Goal: Find specific page/section: Find specific page/section

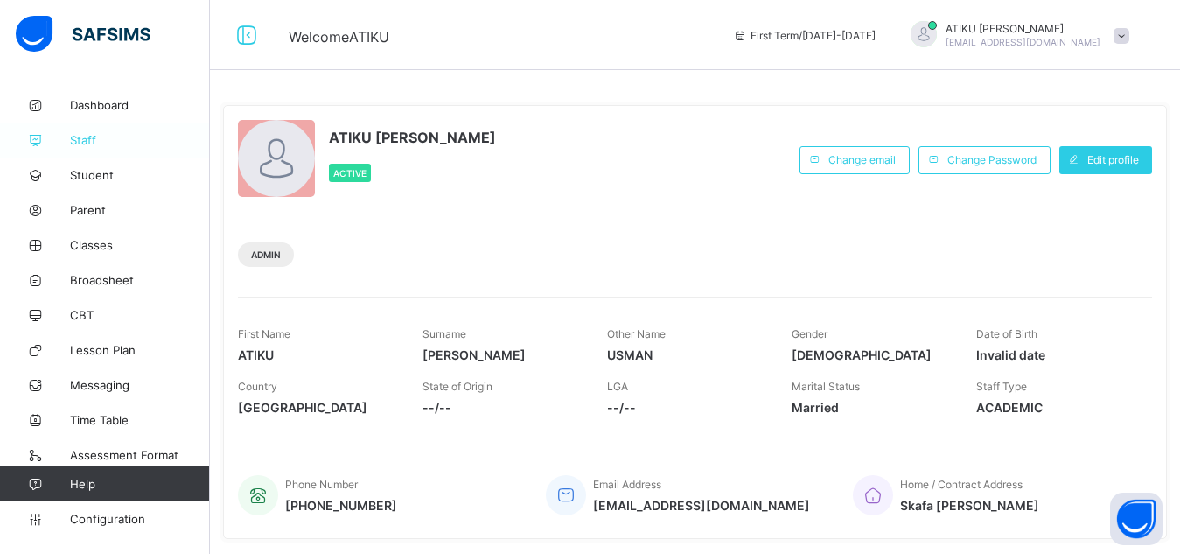
click at [83, 152] on link "Staff" at bounding box center [105, 139] width 210 height 35
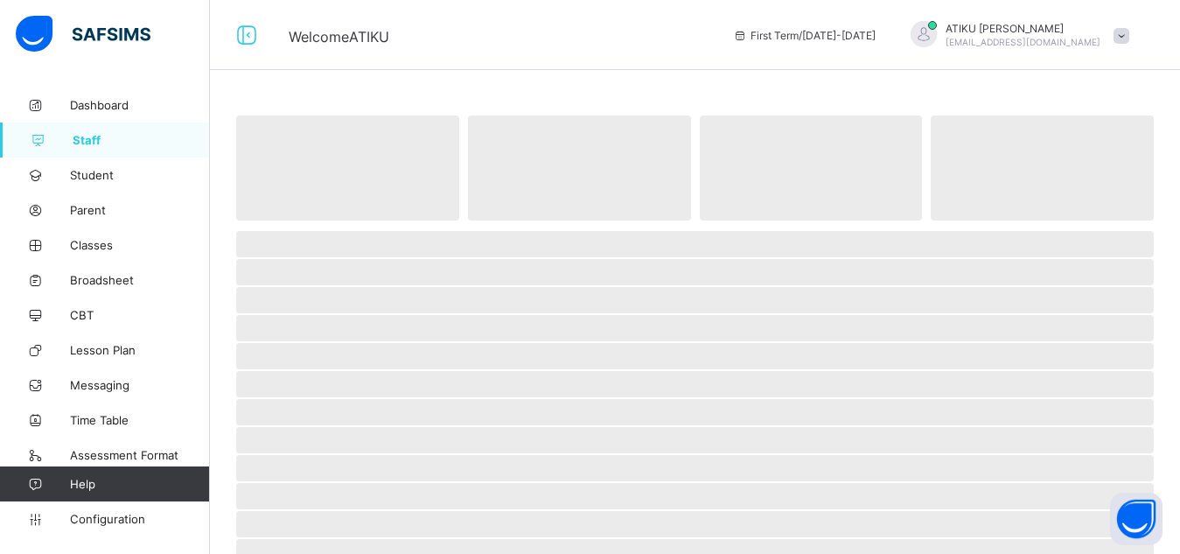
click at [83, 152] on link "Staff" at bounding box center [105, 139] width 210 height 35
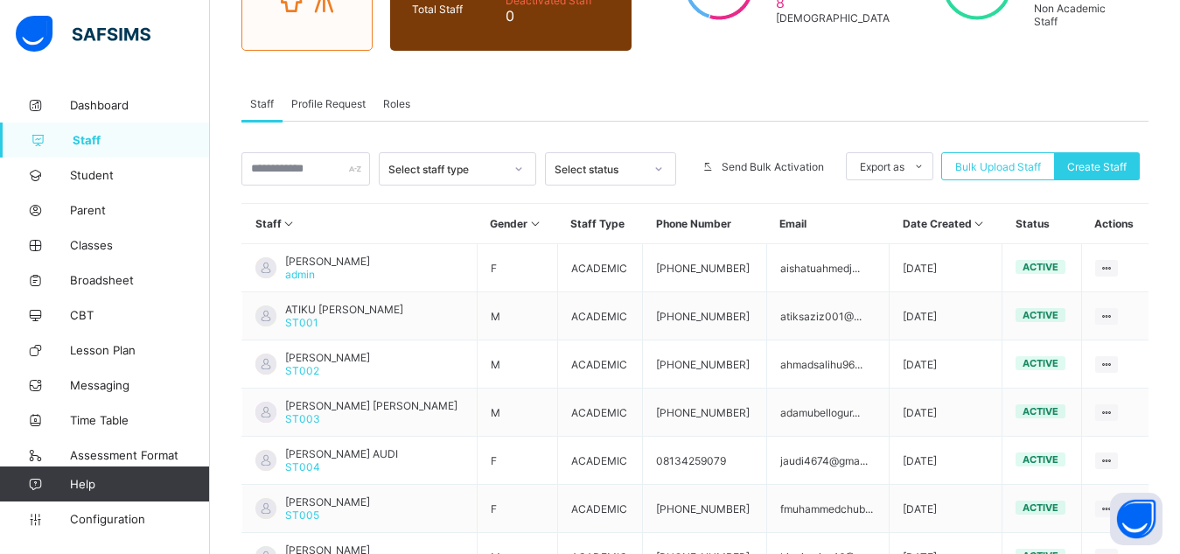
scroll to position [228, 0]
click at [130, 135] on span "Staff" at bounding box center [141, 140] width 137 height 14
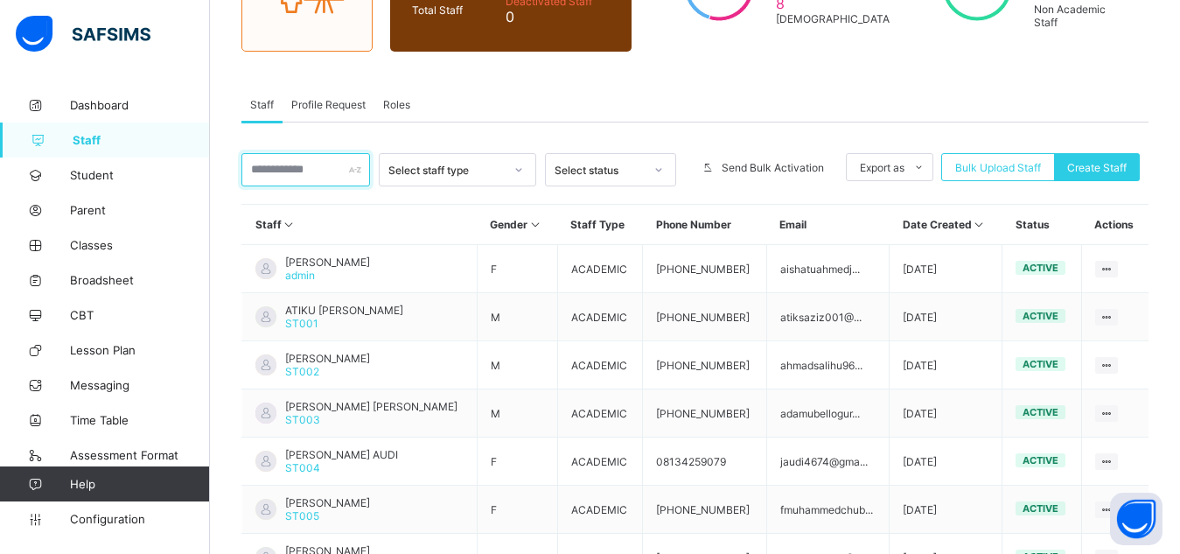
click at [318, 176] on input "text" at bounding box center [305, 169] width 129 height 33
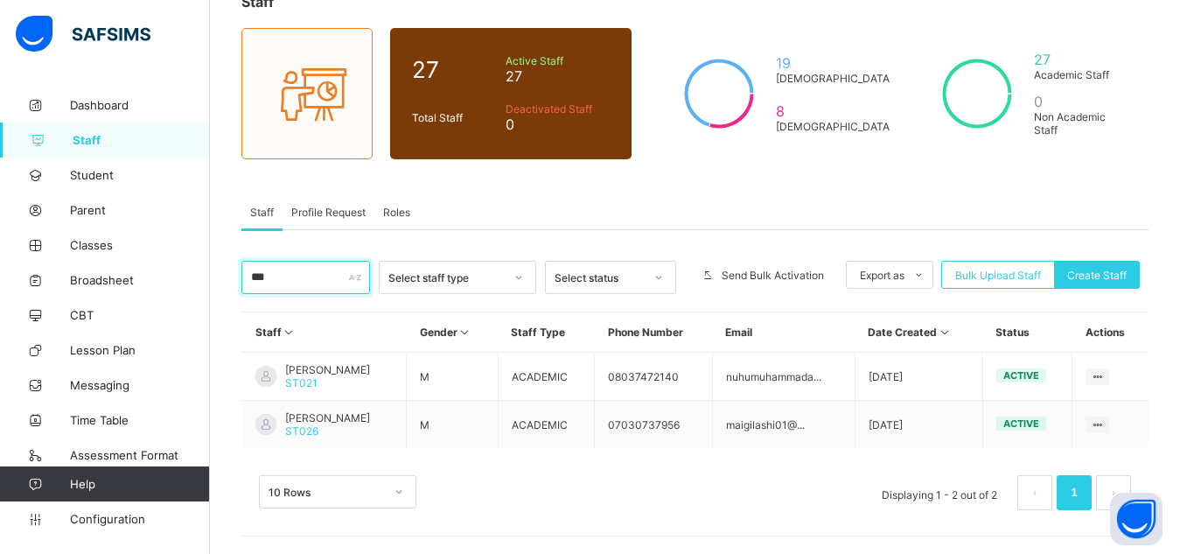
scroll to position [121, 0]
type input "***"
click at [318, 429] on span "ST026" at bounding box center [301, 430] width 33 height 13
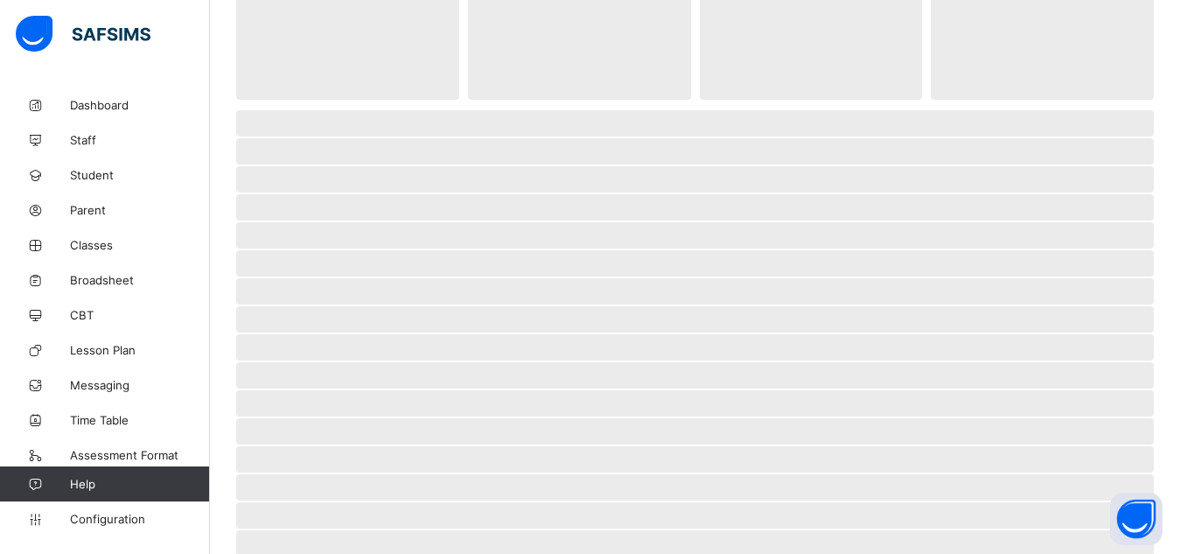
click at [318, 429] on span "‌" at bounding box center [695, 431] width 918 height 26
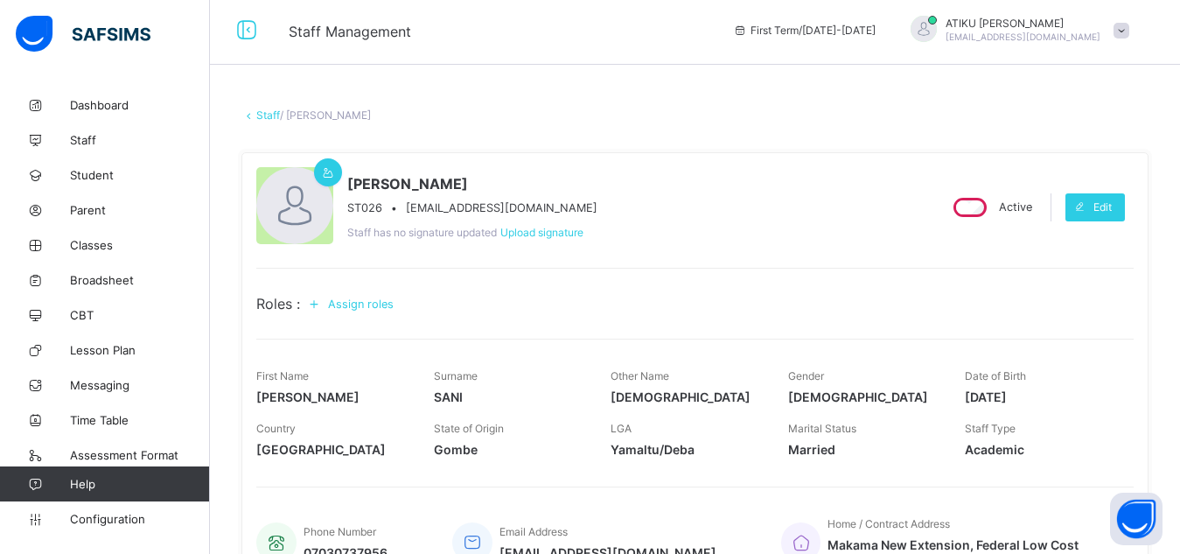
scroll to position [1, 0]
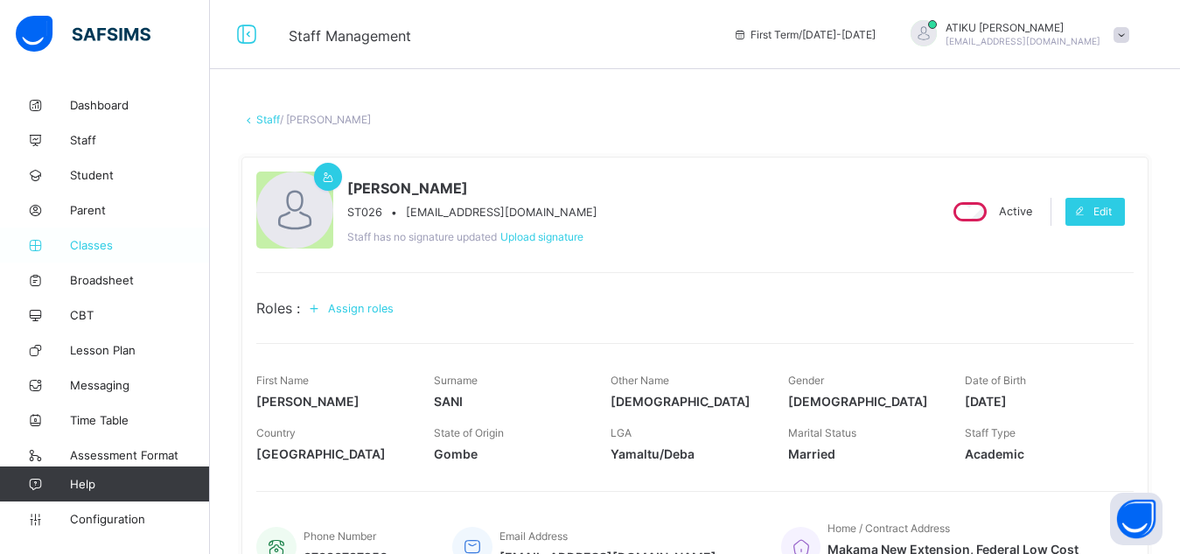
click at [99, 255] on link "Classes" at bounding box center [105, 244] width 210 height 35
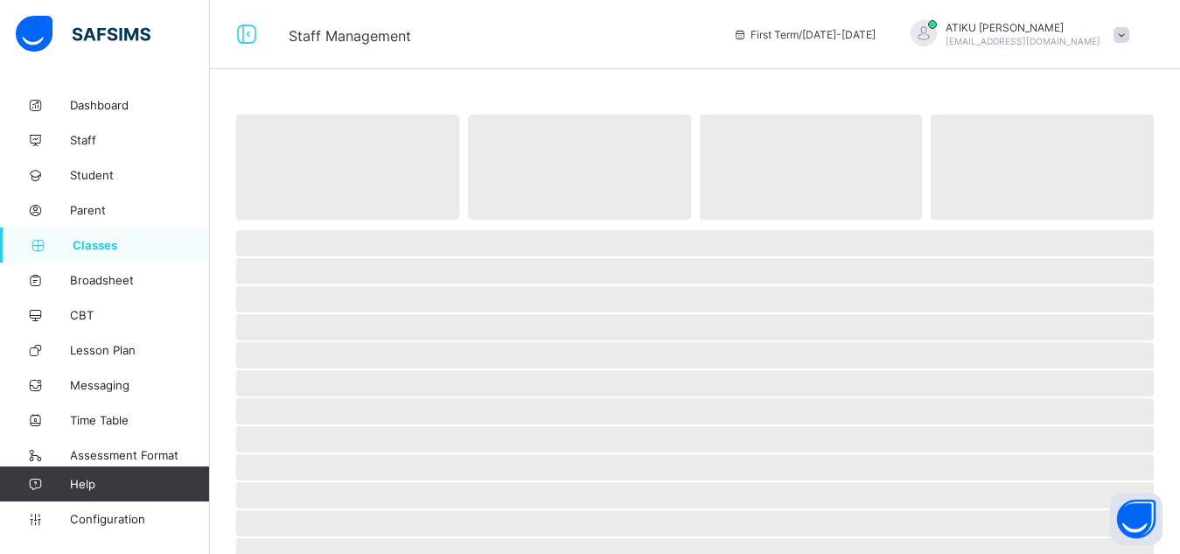
click at [99, 255] on link "Classes" at bounding box center [105, 244] width 210 height 35
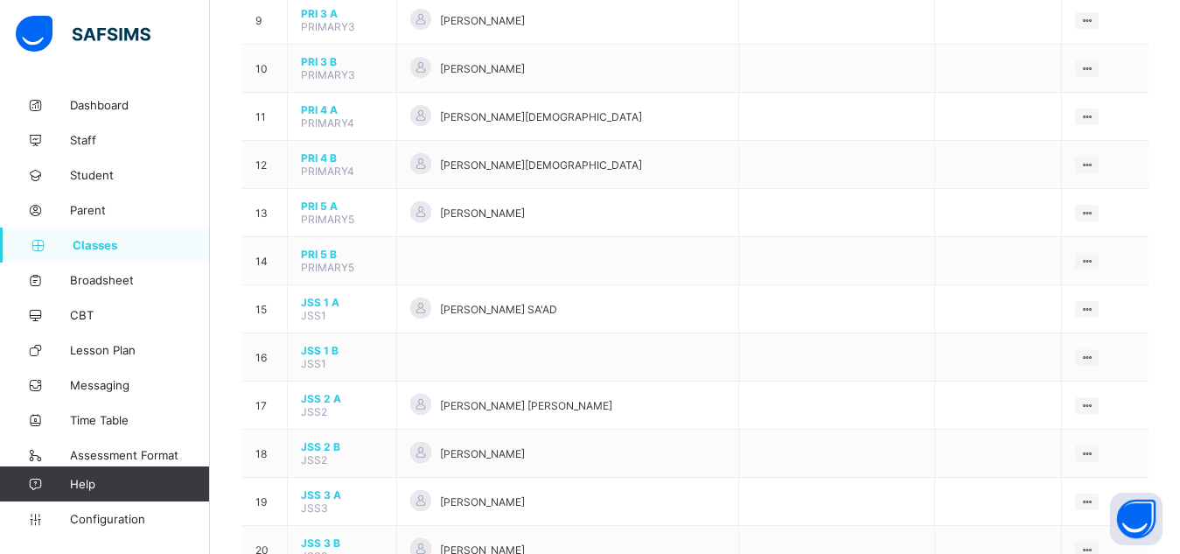
scroll to position [706, 0]
